Goal: Navigation & Orientation: Find specific page/section

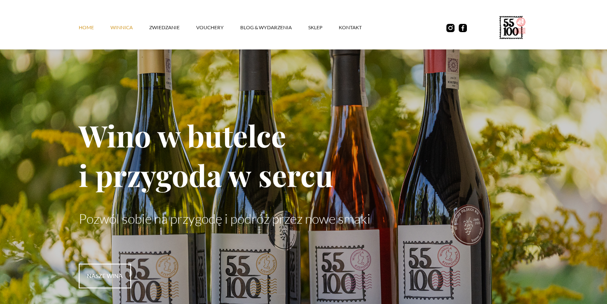
click at [124, 25] on link "winnica" at bounding box center [129, 27] width 39 height 25
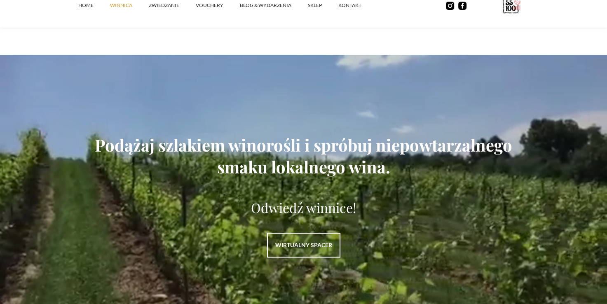
scroll to position [1071, 0]
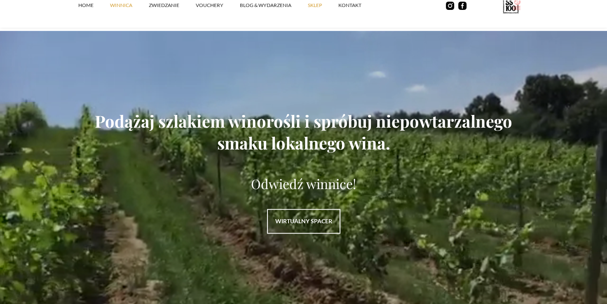
click at [316, 9] on link "SKLEP" at bounding box center [323, 5] width 30 height 25
